Goal: Transaction & Acquisition: Purchase product/service

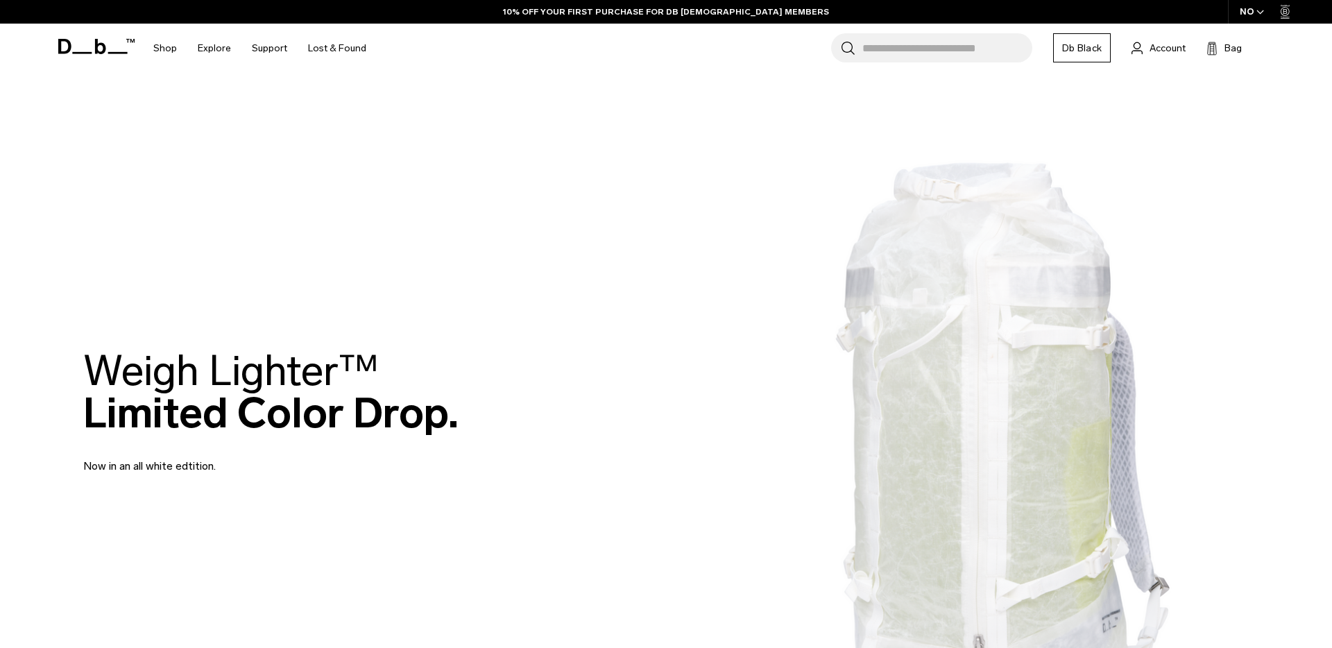
click at [925, 48] on input "Search for Bags, Luggage..." at bounding box center [947, 47] width 170 height 29
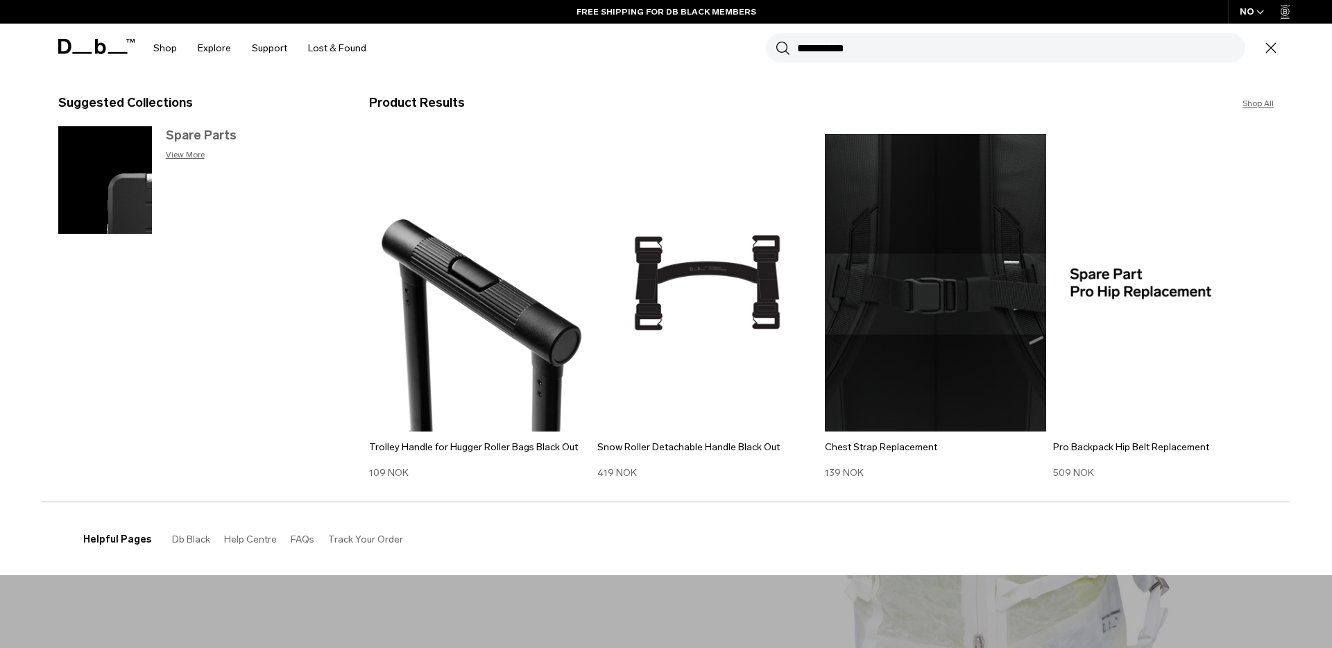
type input "**********"
click at [200, 134] on h3 "Spare Parts" at bounding box center [253, 135] width 175 height 19
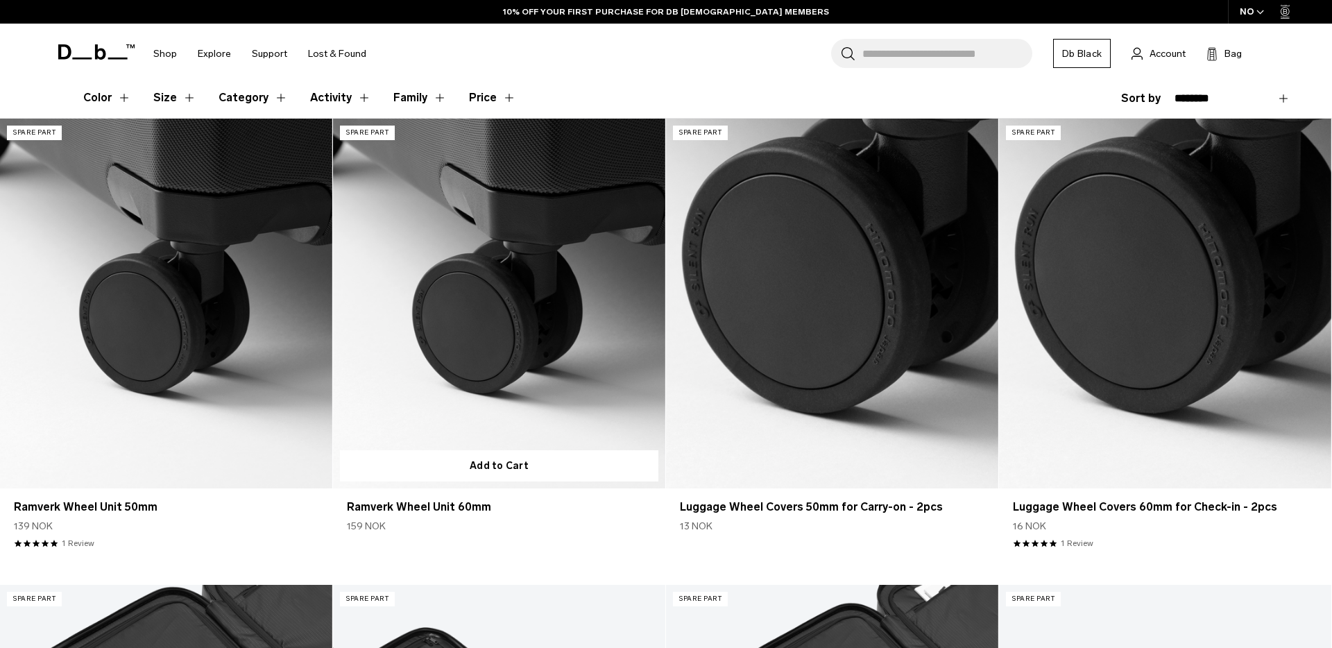
scroll to position [392, 0]
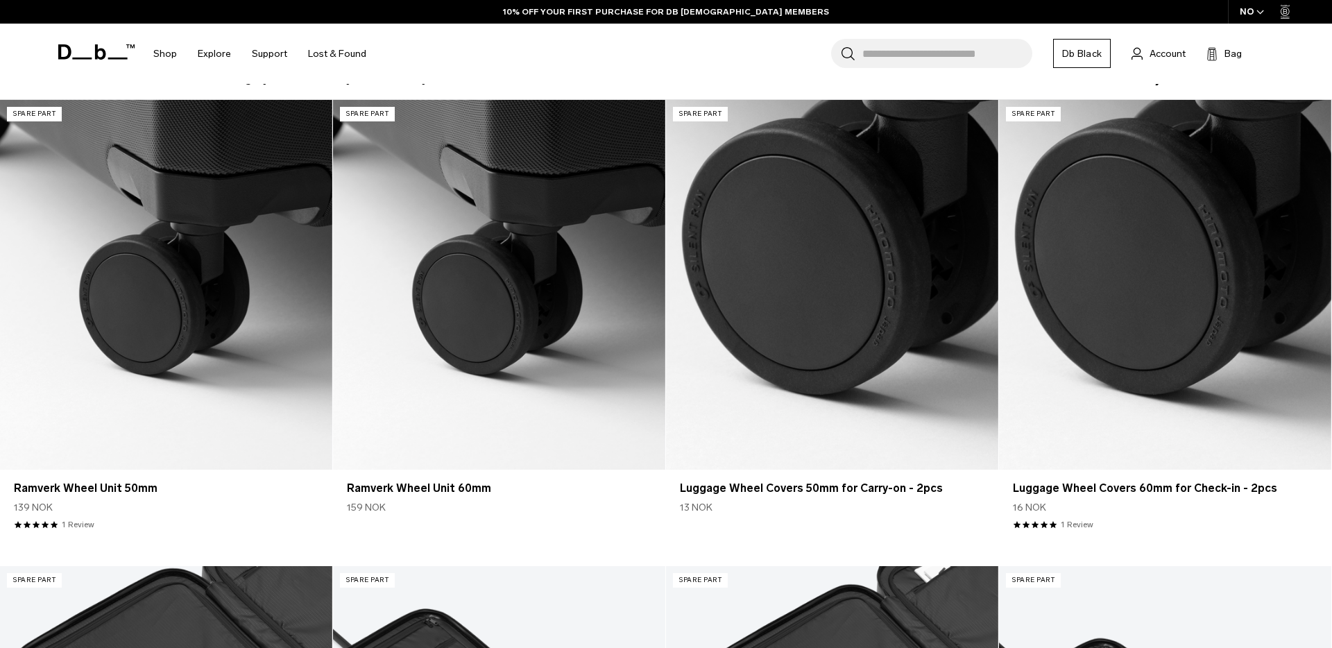
click at [1260, 8] on span "button" at bounding box center [1260, 12] width 8 height 10
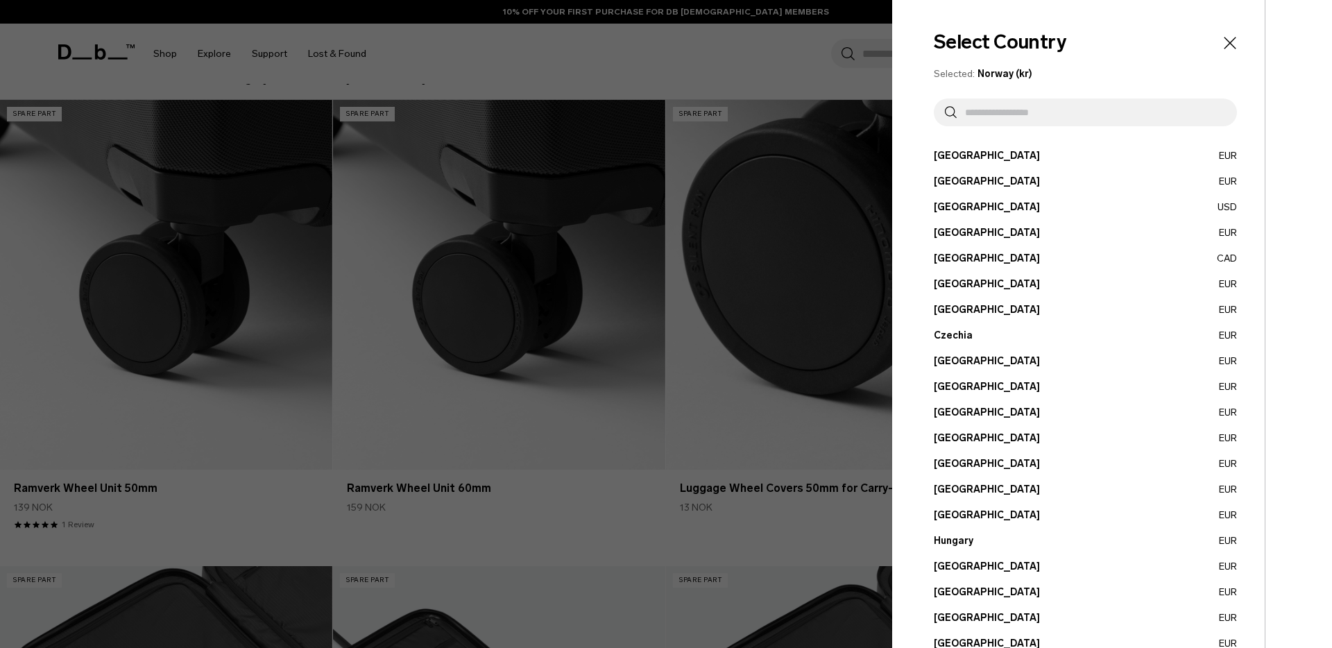
scroll to position [375, 0]
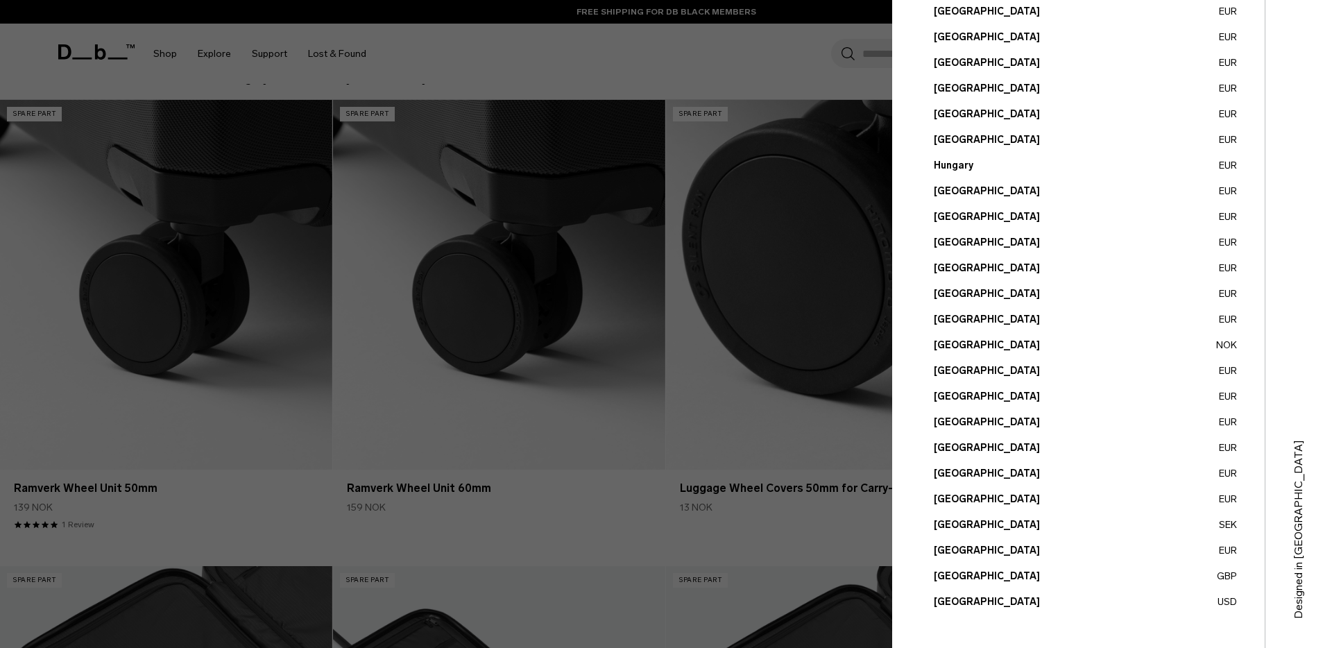
click at [954, 522] on button "Sweden SEK" at bounding box center [1084, 524] width 303 height 15
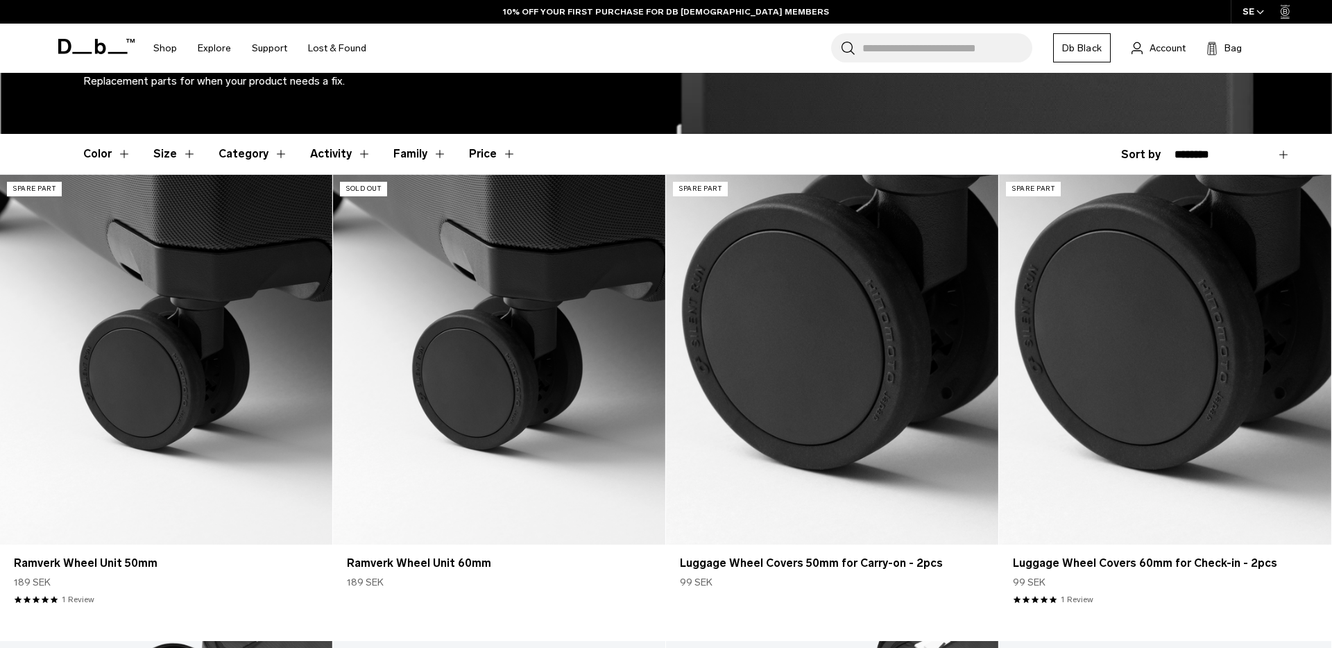
scroll to position [352, 0]
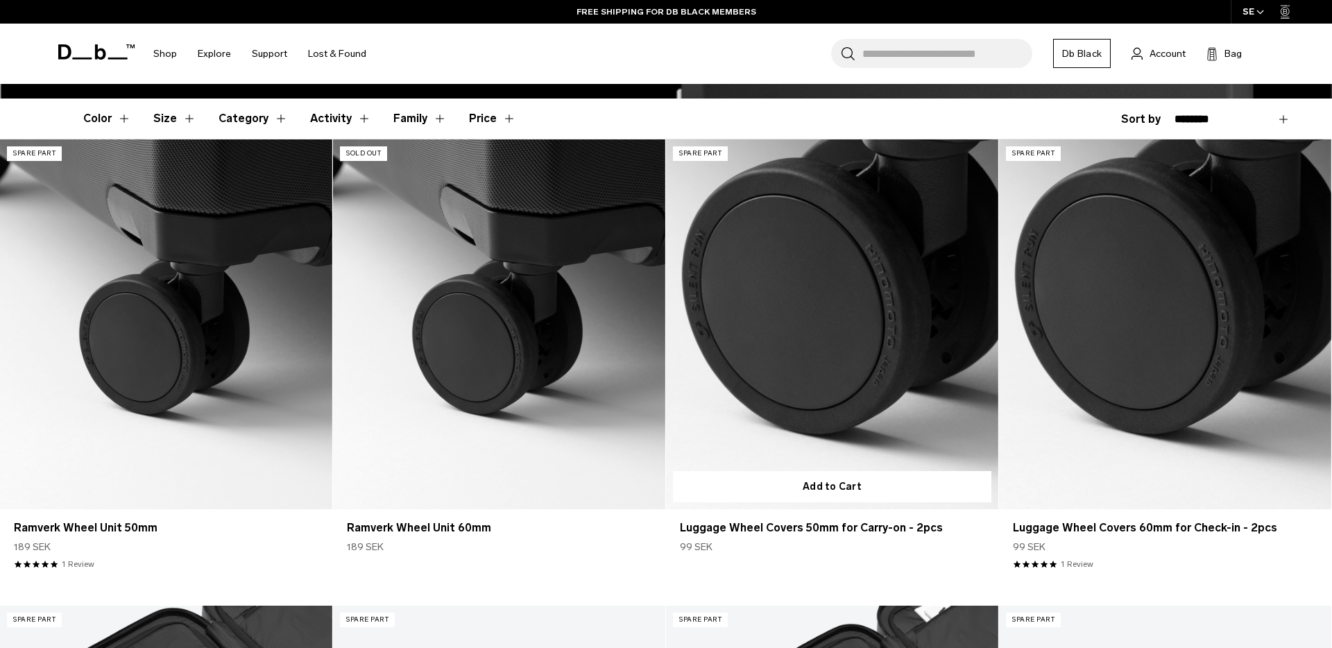
click at [723, 307] on link "Luggage Wheel Covers 50mm for Carry-on - 2pcs" at bounding box center [832, 323] width 332 height 369
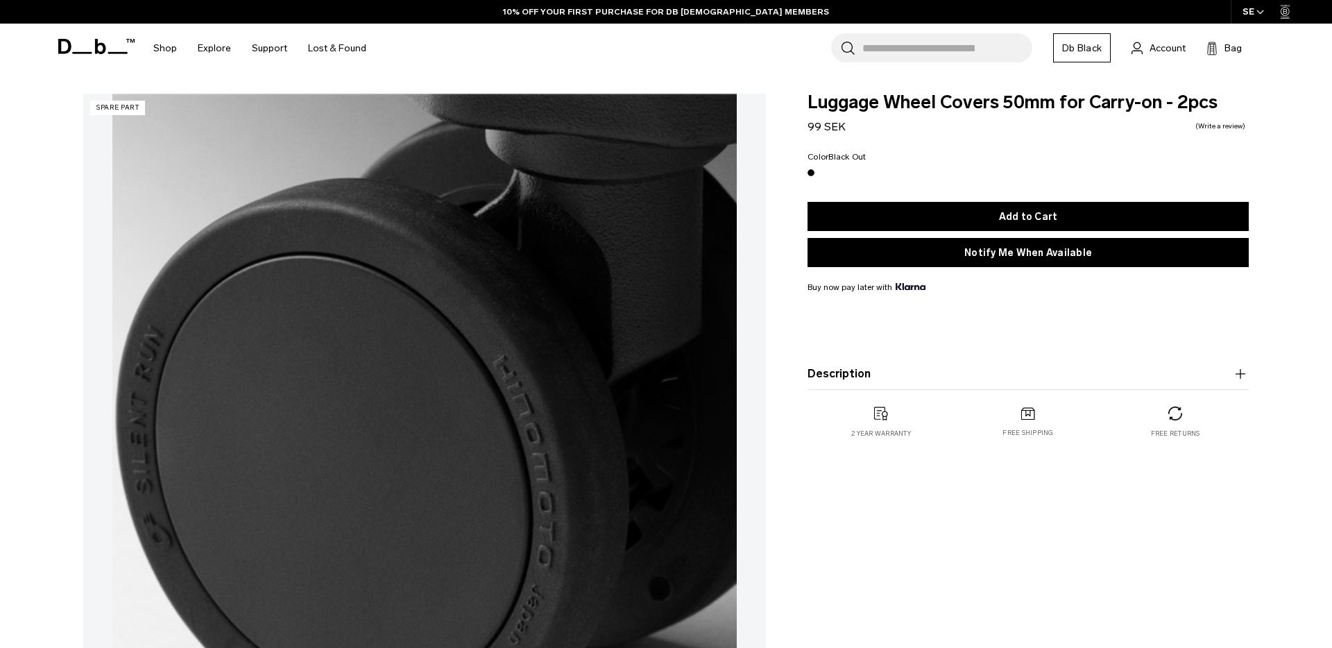
click at [1260, 17] on div "SE" at bounding box center [1253, 12] width 46 height 24
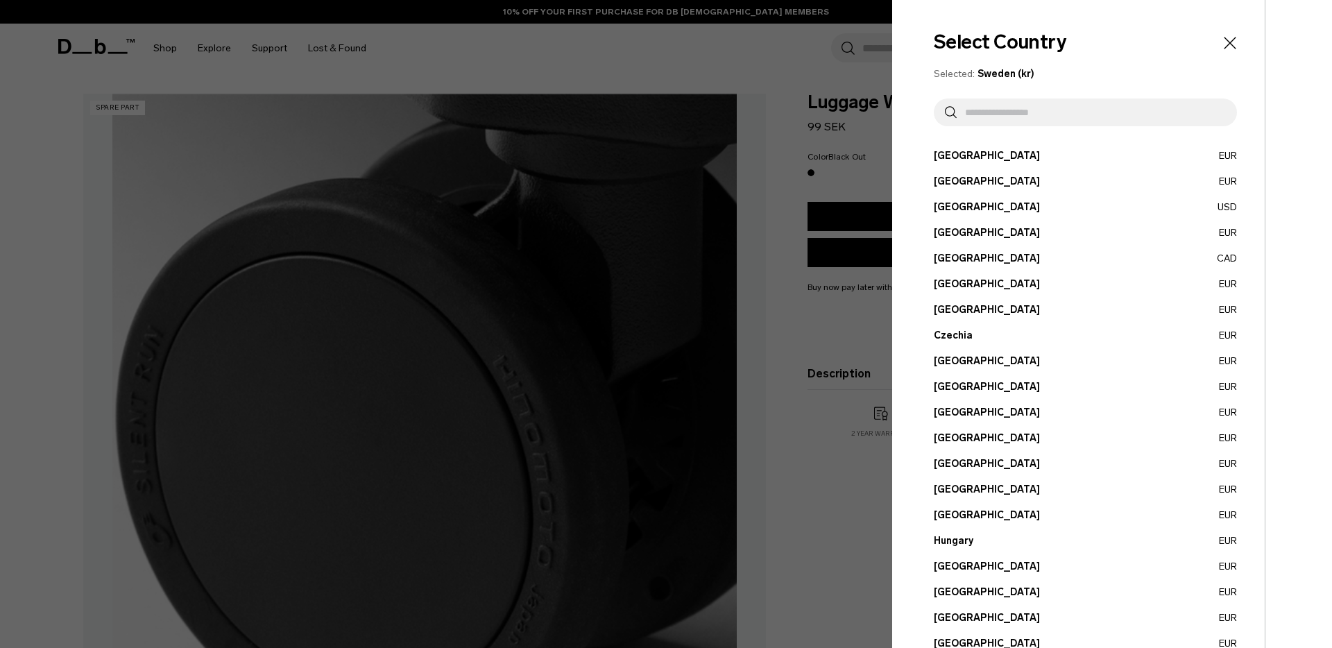
click at [943, 359] on button "Denmark EUR" at bounding box center [1084, 361] width 303 height 15
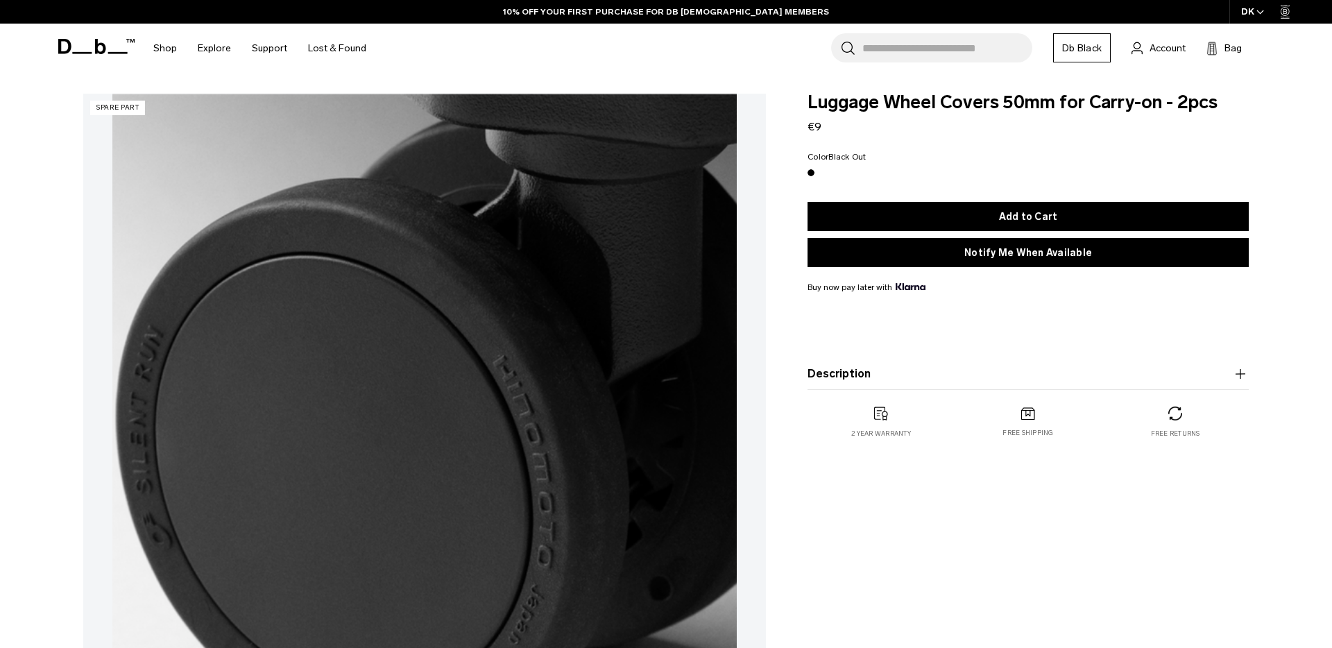
click at [1248, 14] on div "DK" at bounding box center [1252, 12] width 47 height 24
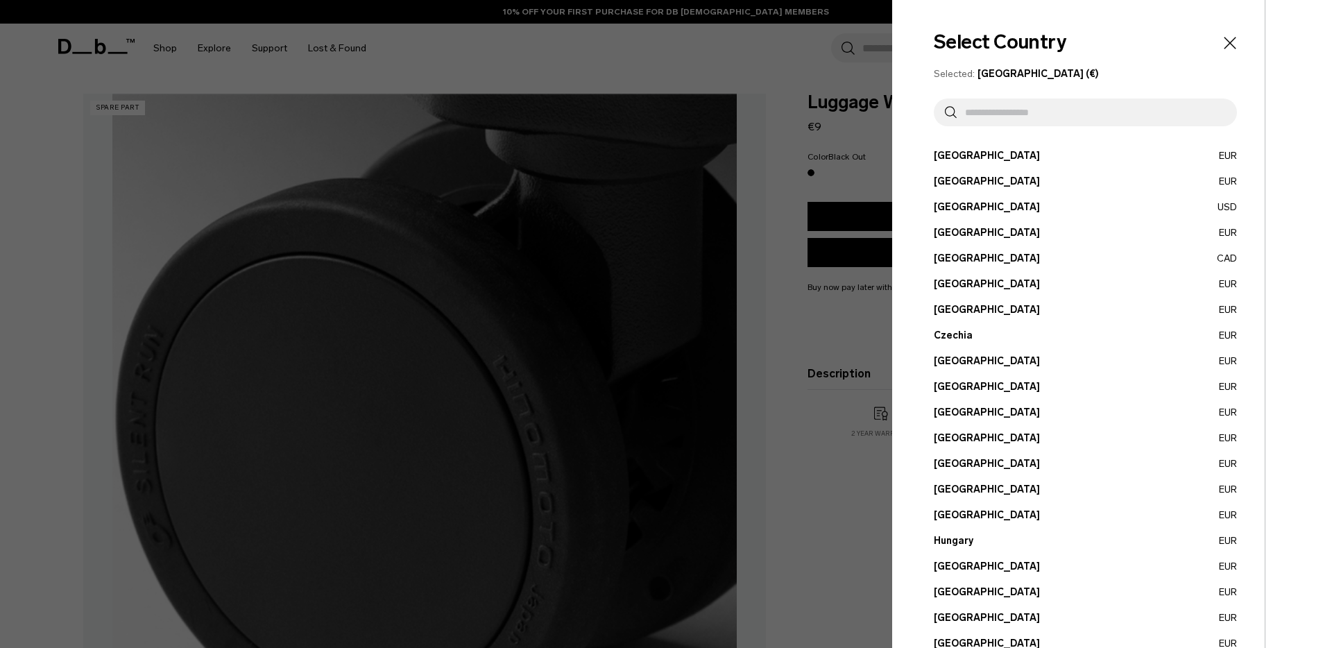
scroll to position [375, 0]
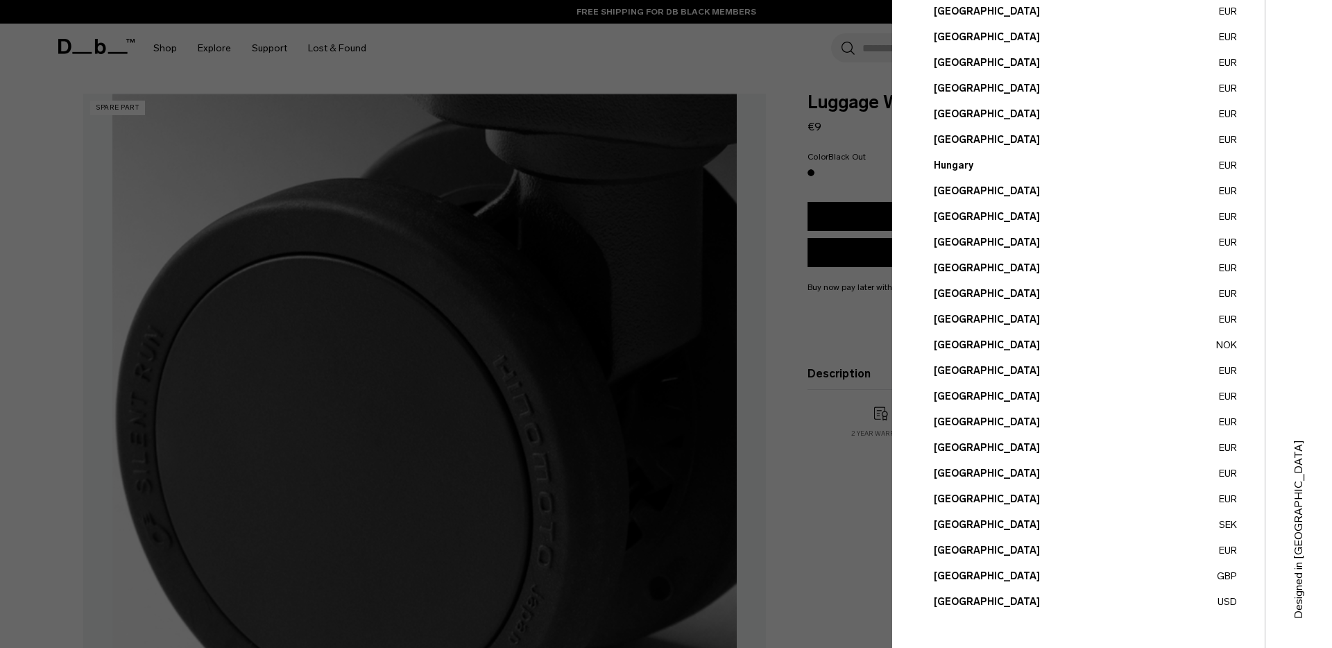
click at [954, 334] on ul "Austria EUR Belgium EUR Brazil USD Bulgaria EUR Canada" at bounding box center [1084, 191] width 303 height 836
click at [952, 347] on button "Norway NOK" at bounding box center [1084, 345] width 303 height 15
